Goal: Find contact information: Find contact information

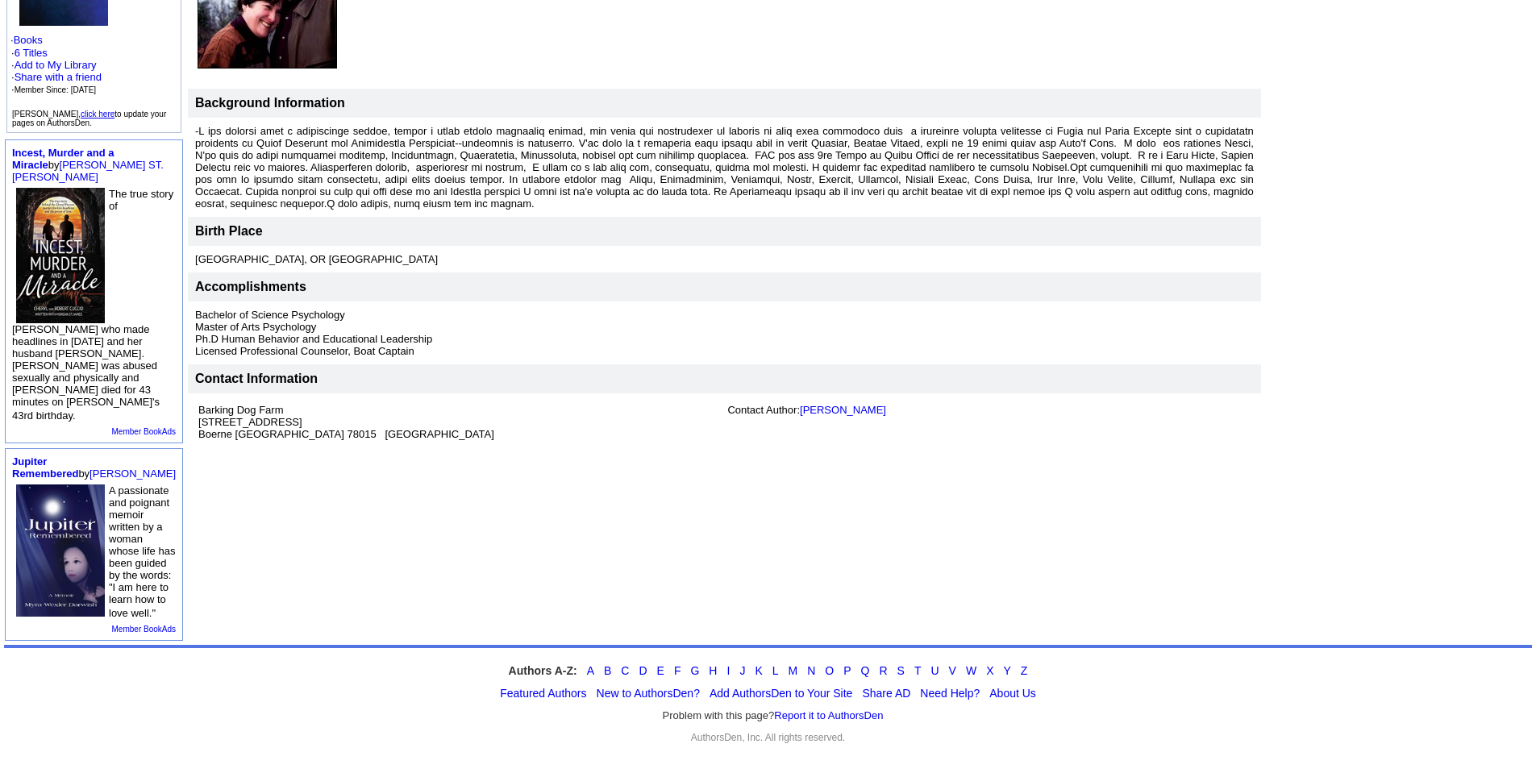
scroll to position [8, 0]
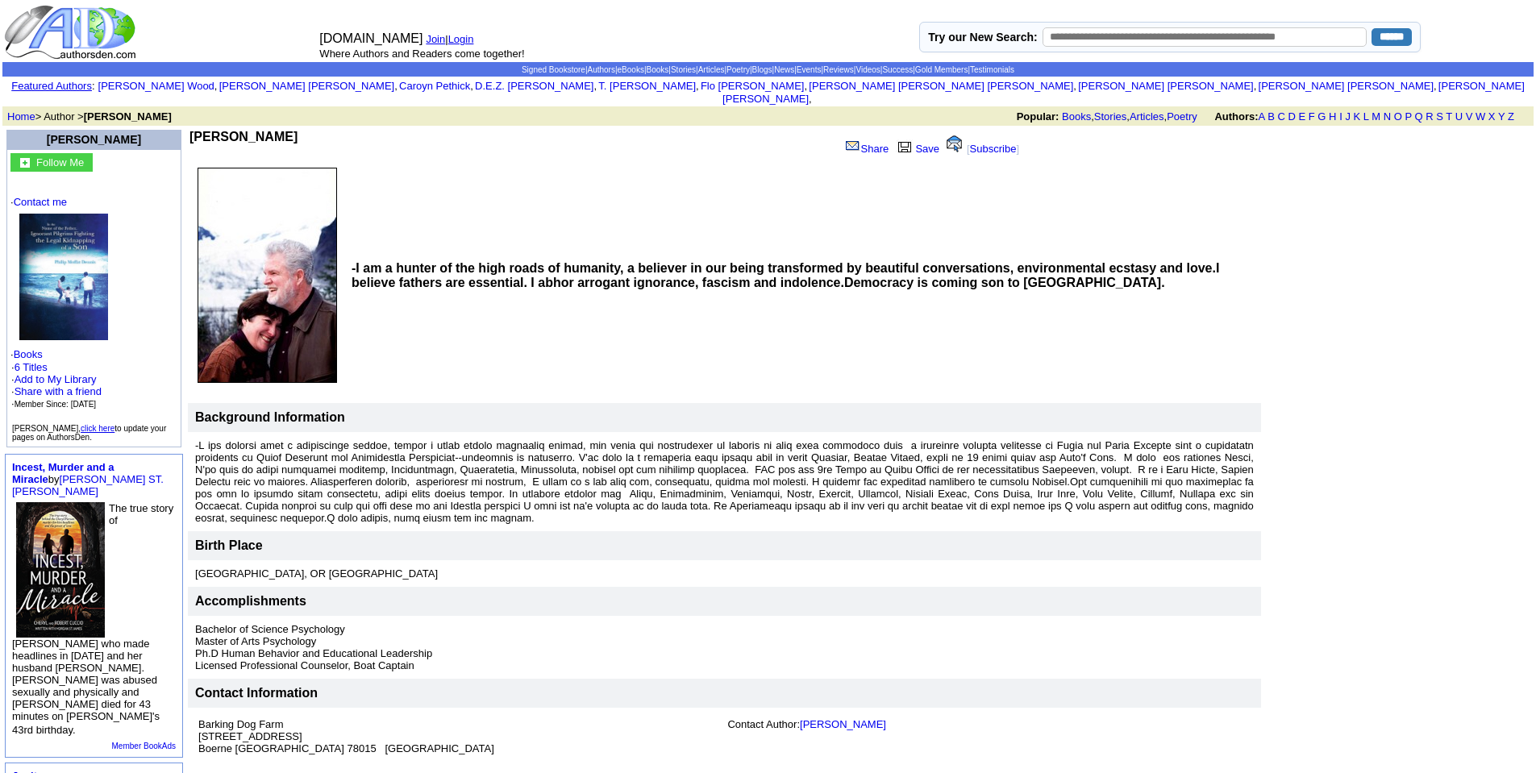
click at [44, 287] on img at bounding box center [63, 277] width 89 height 127
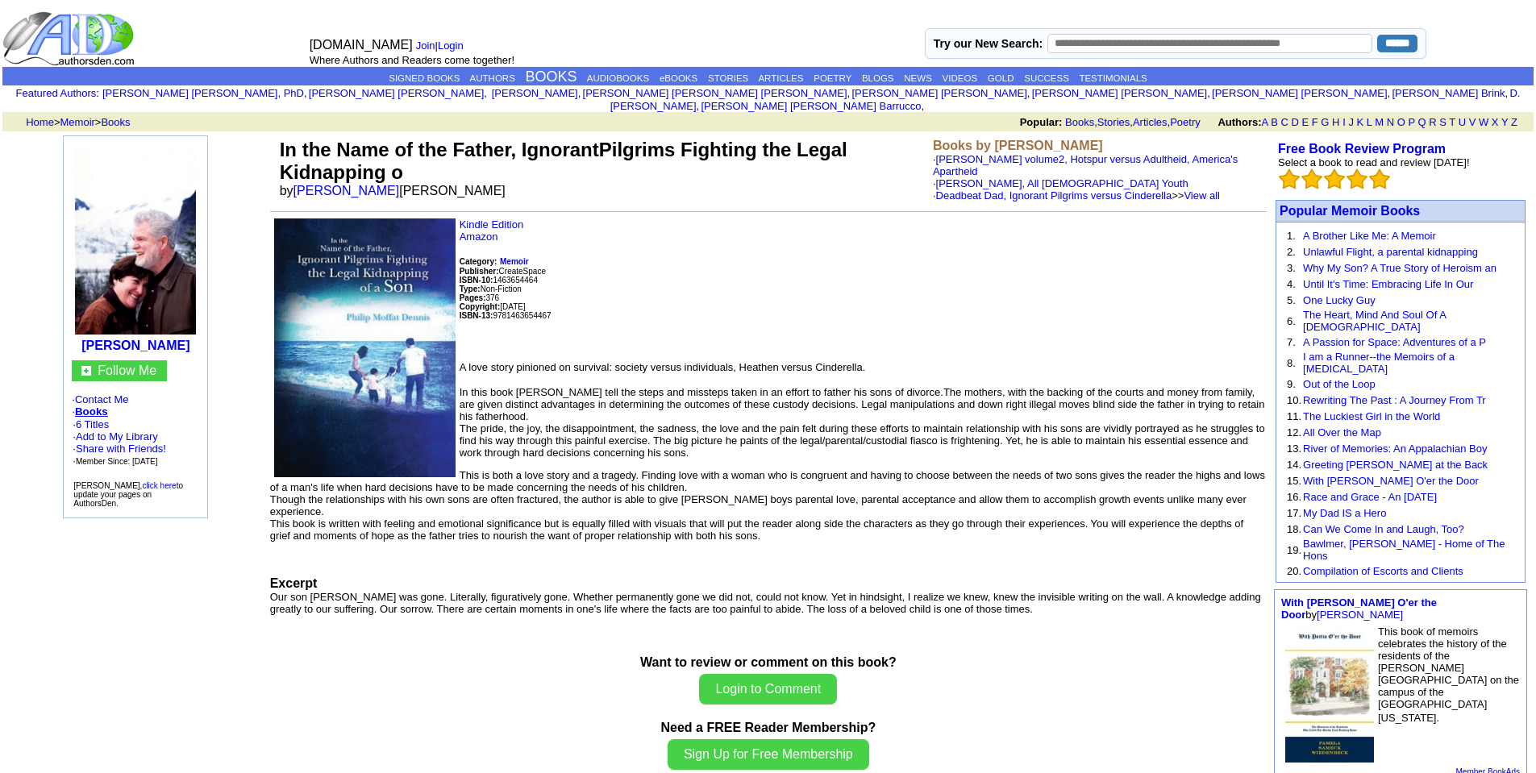
click at [877, 591] on font "Our son Jude was gone. Literally, figuratively gone. Whether permanently gone w…" at bounding box center [765, 603] width 991 height 24
click at [94, 405] on link "Books" at bounding box center [91, 411] width 33 height 12
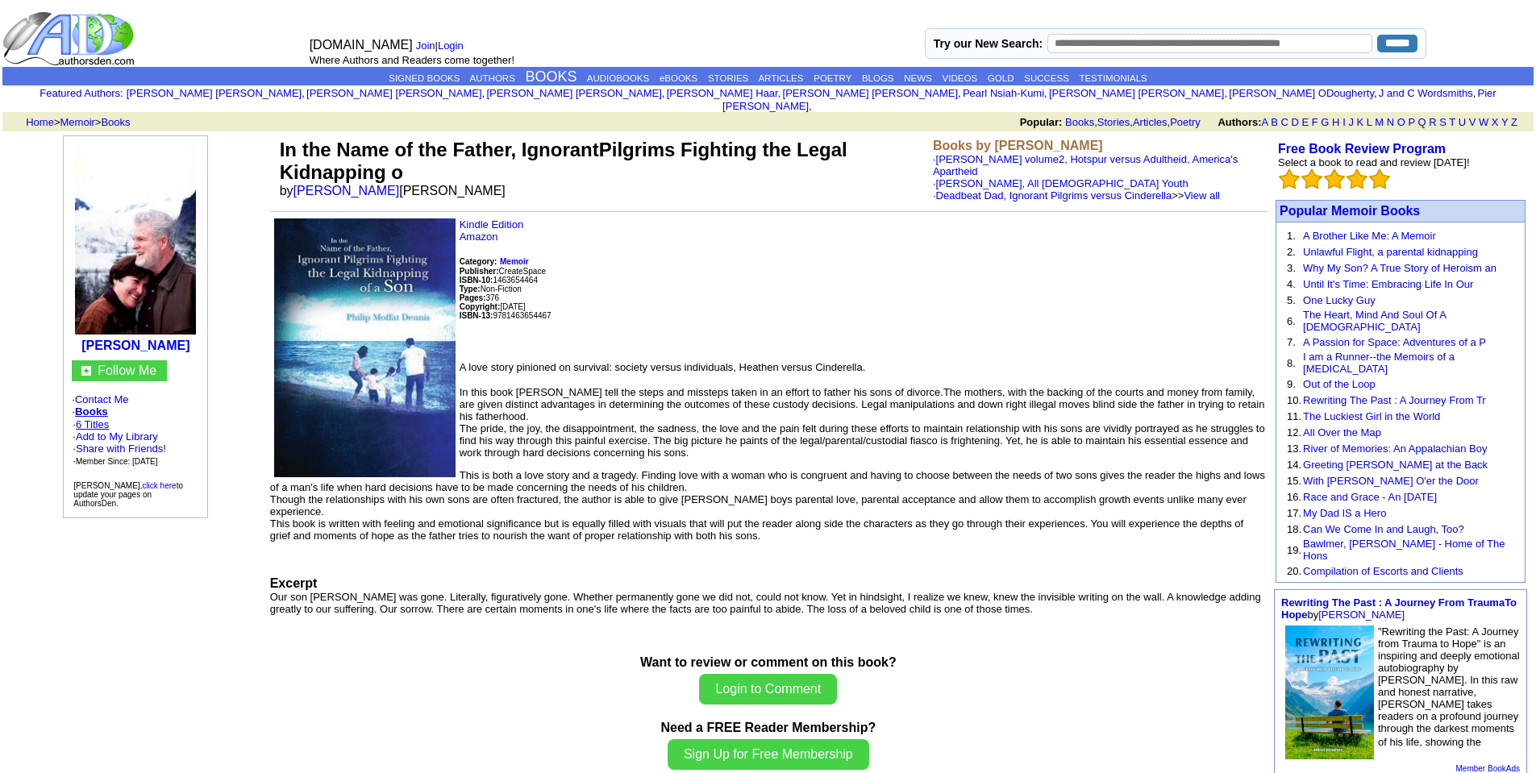
click at [103, 418] on link "6 Titles" at bounding box center [92, 424] width 33 height 12
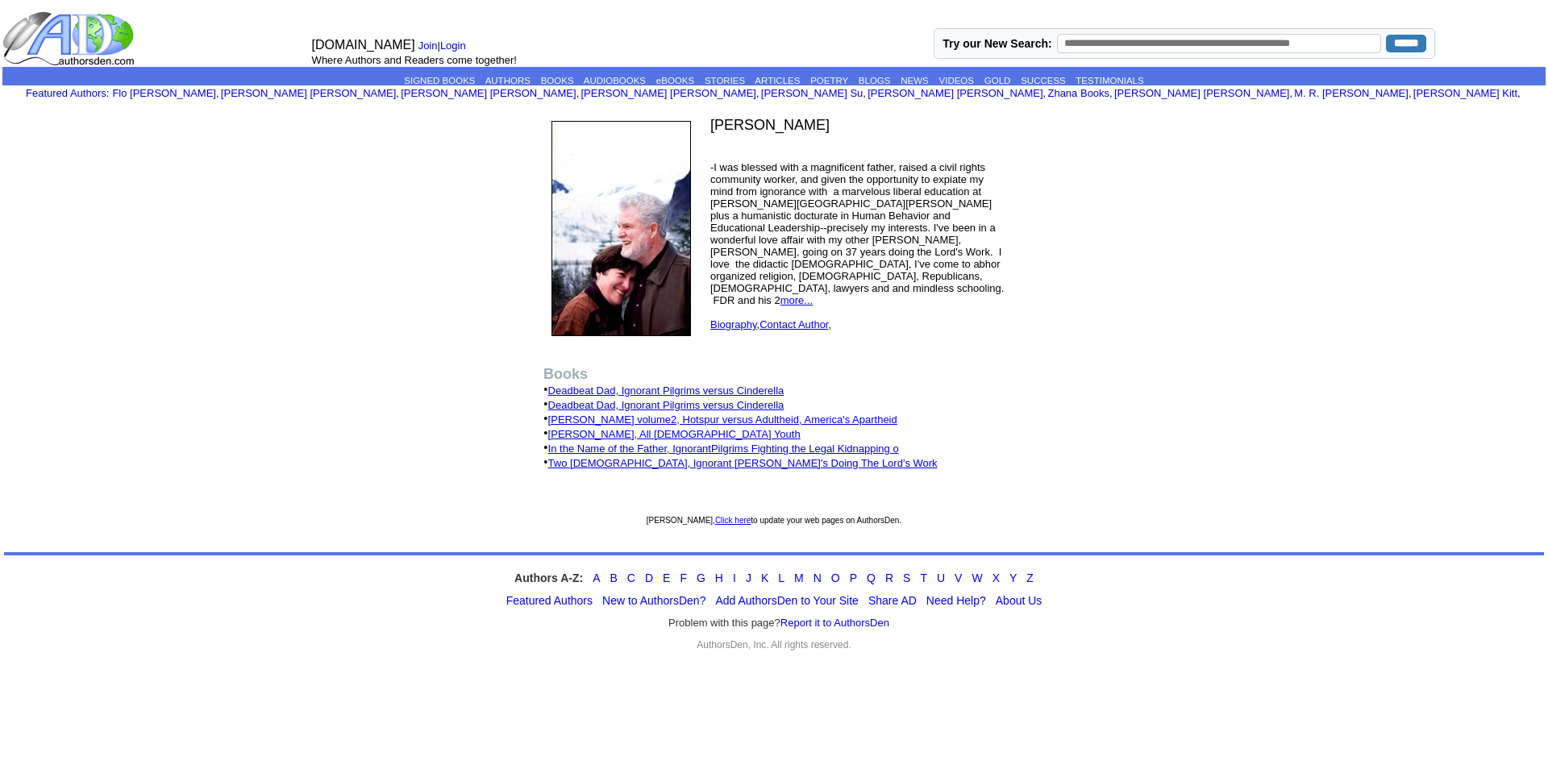
click at [686, 392] on link "Deadbeat Dad, Ignorant Pilgrims versus Cinderella" at bounding box center [666, 390] width 236 height 12
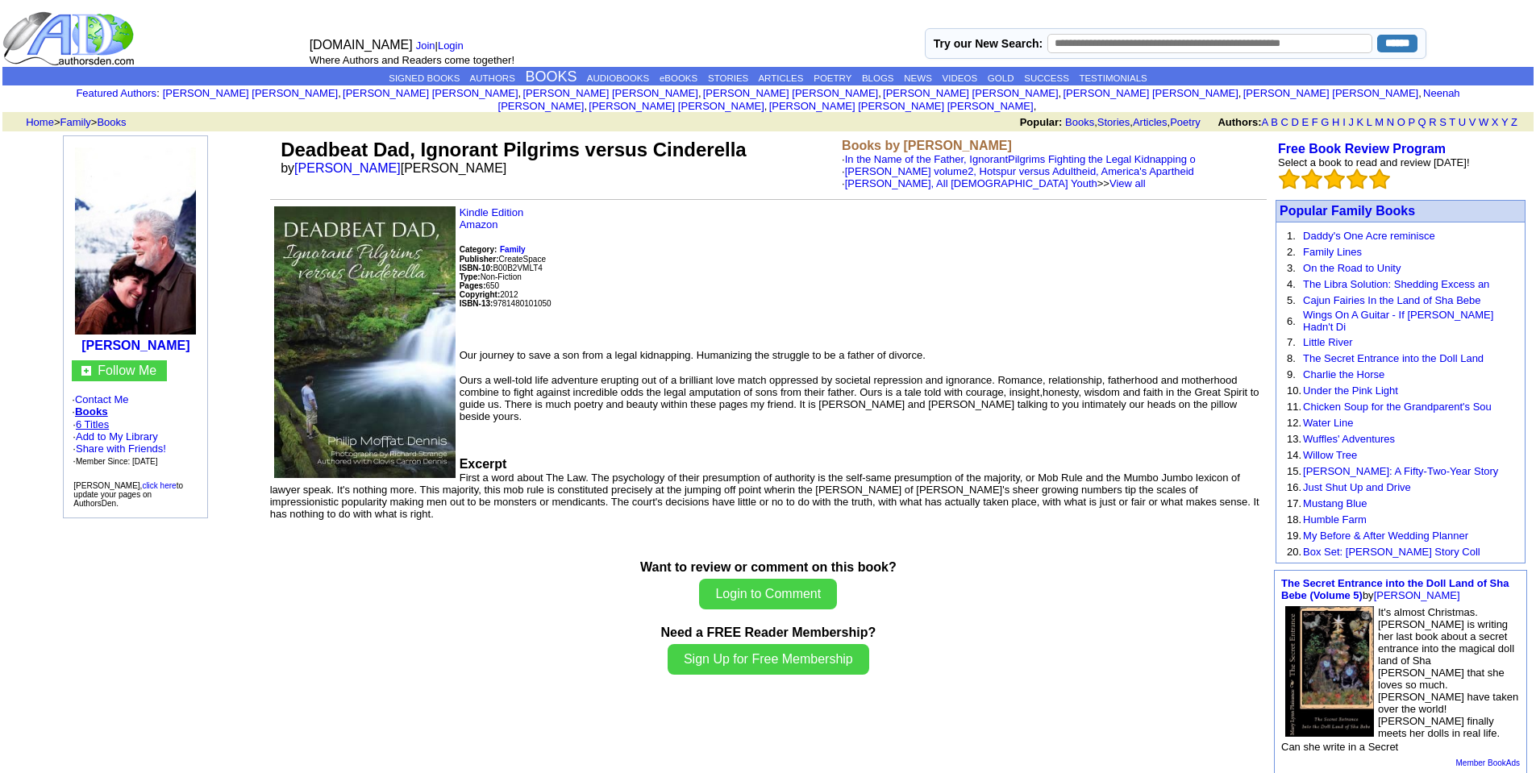
click at [90, 418] on link "6 Titles" at bounding box center [92, 424] width 33 height 12
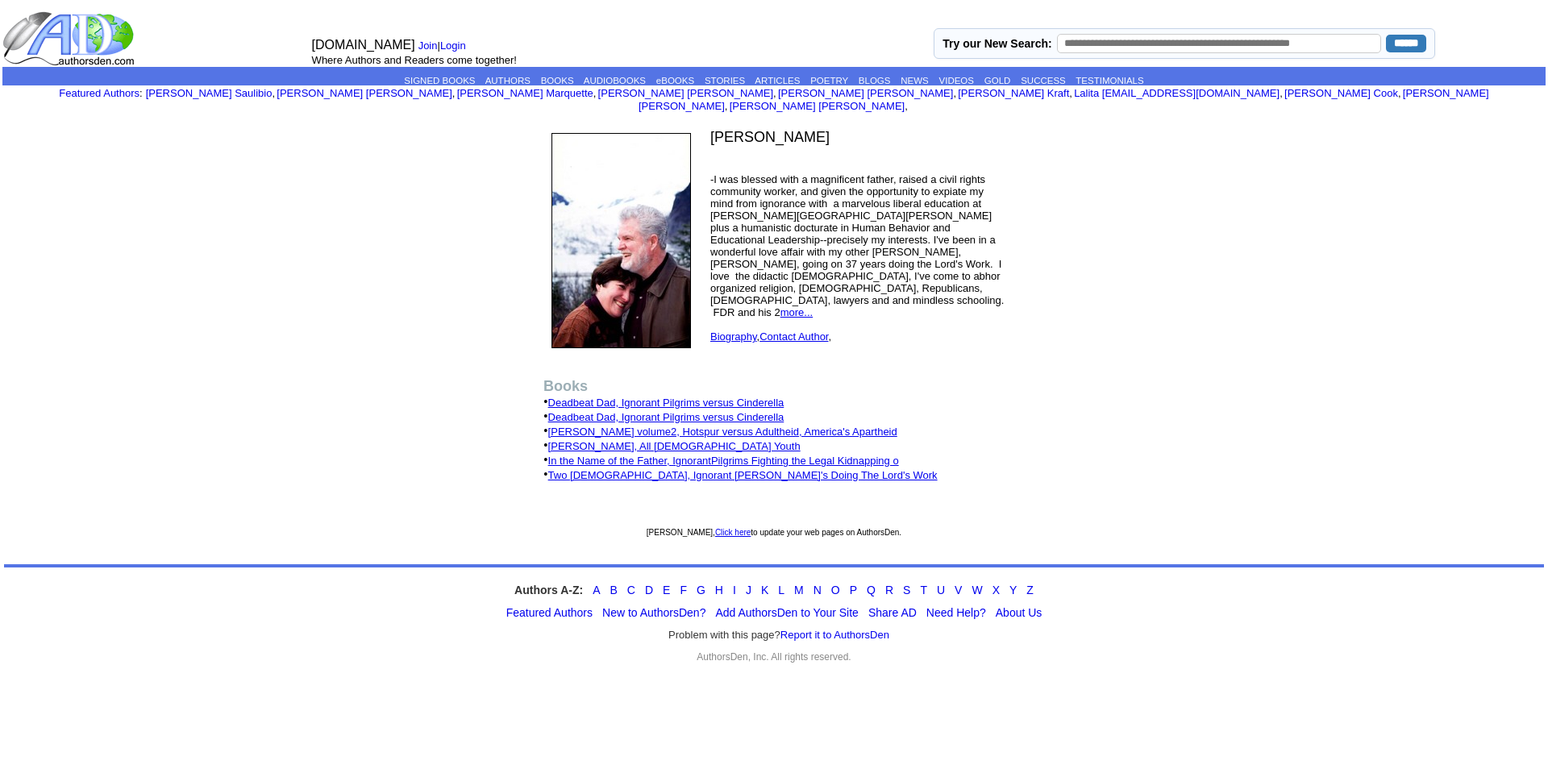
click at [784, 330] on link "Contact Author" at bounding box center [793, 336] width 69 height 12
